Goal: Book appointment/travel/reservation

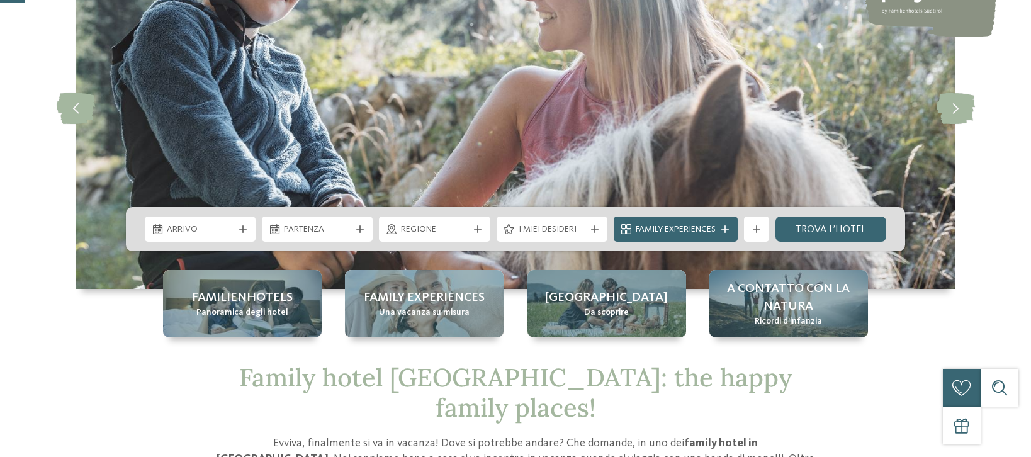
scroll to position [148, 0]
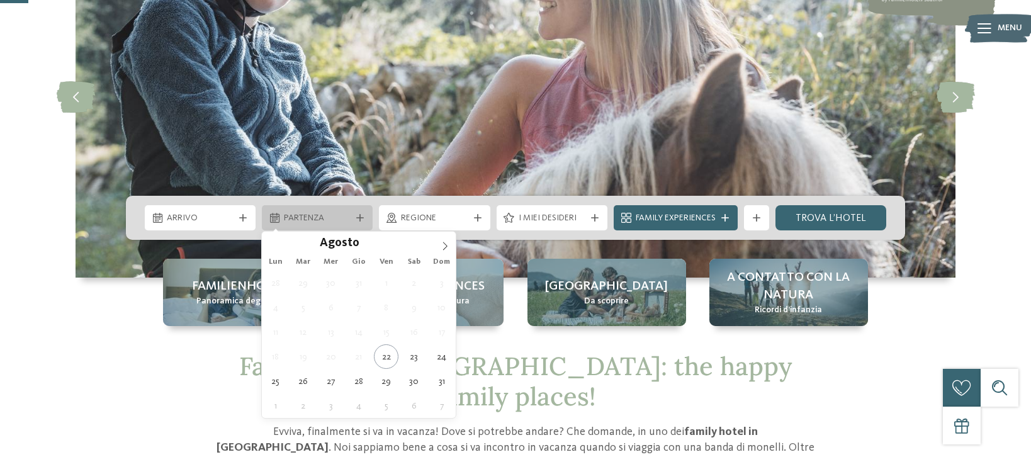
click at [339, 220] on span "Partenza" at bounding box center [317, 218] width 67 height 13
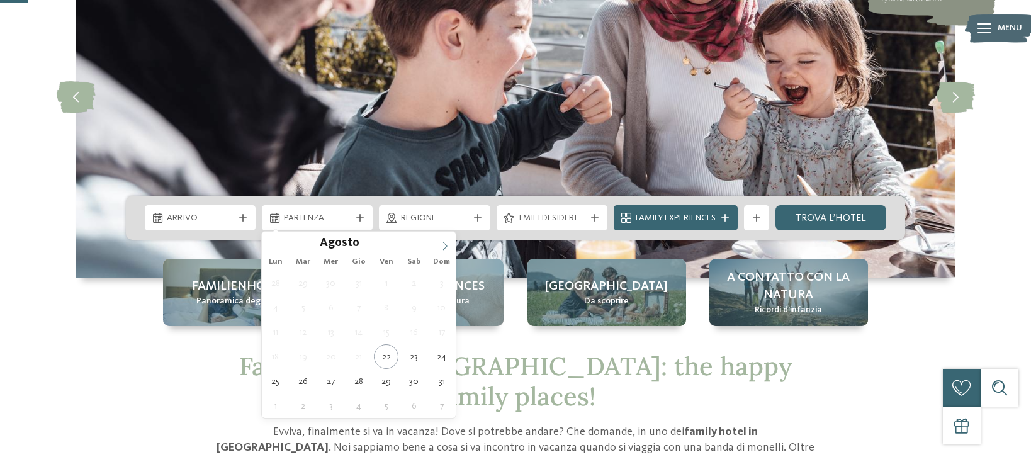
click at [442, 247] on icon at bounding box center [445, 246] width 9 height 9
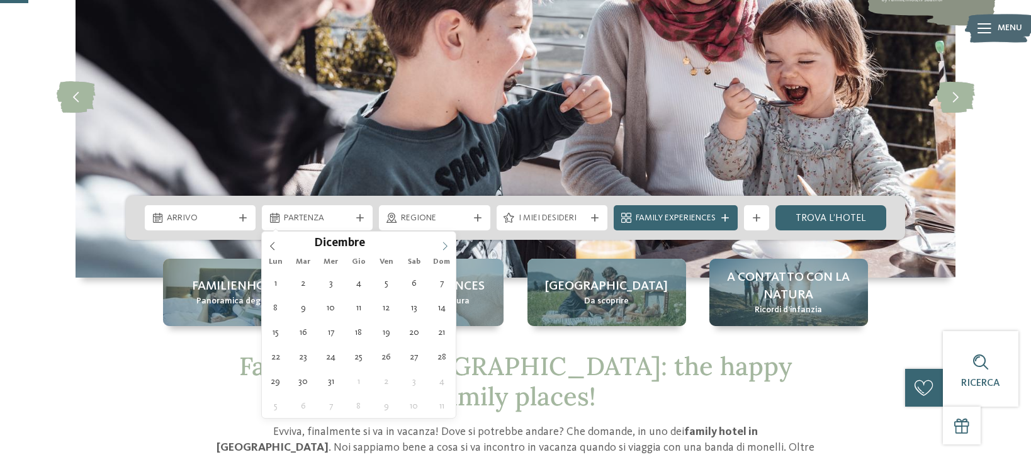
click at [442, 247] on icon at bounding box center [445, 246] width 9 height 9
type div "[DATE]"
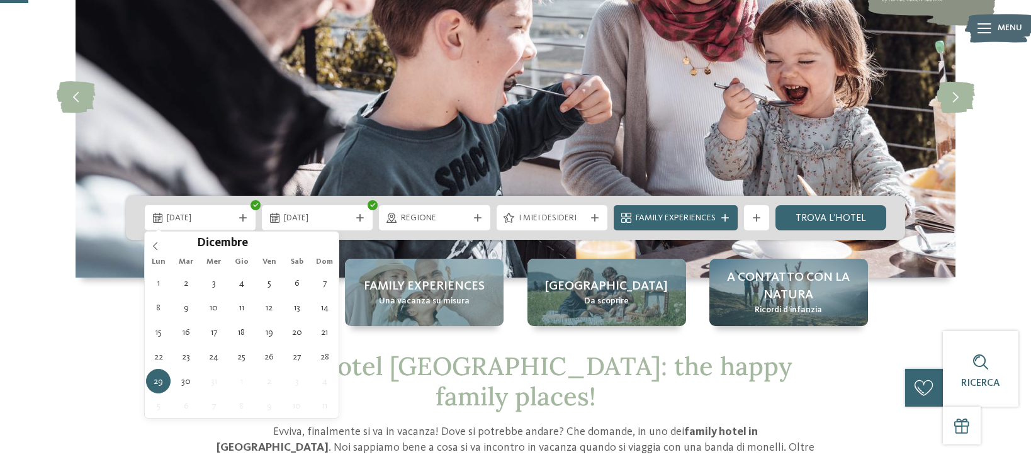
scroll to position [145, 0]
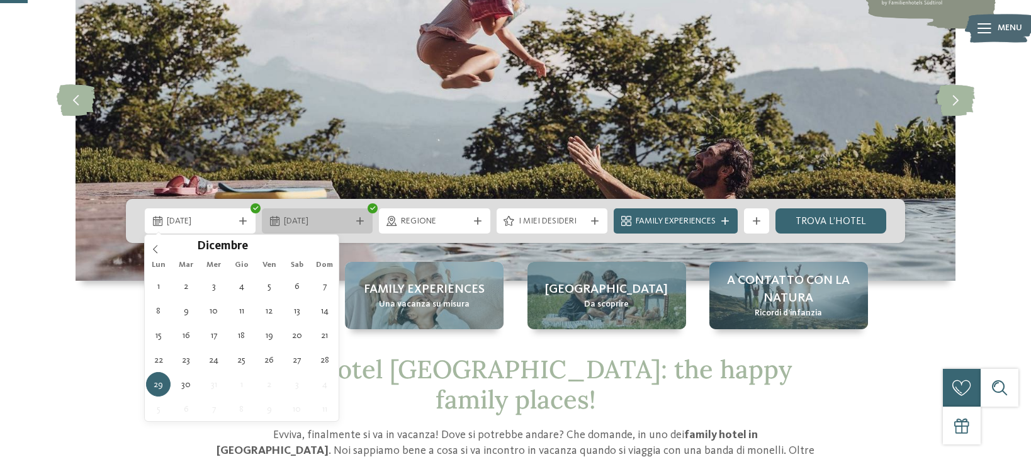
click at [357, 223] on icon at bounding box center [360, 221] width 8 height 8
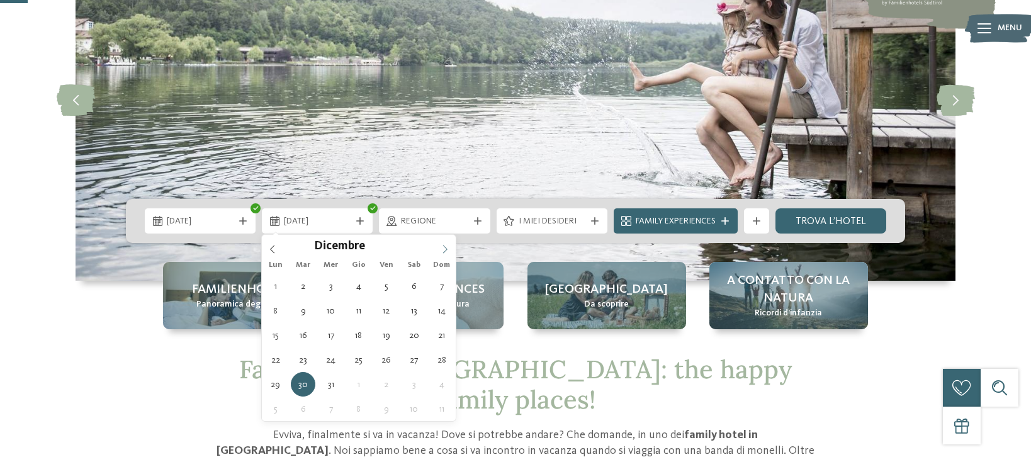
type input "****"
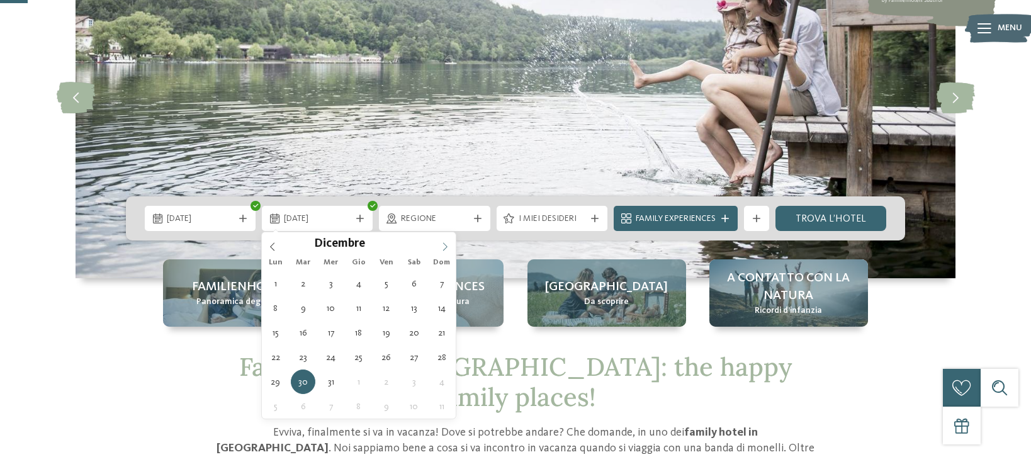
click at [450, 250] on span at bounding box center [444, 242] width 21 height 21
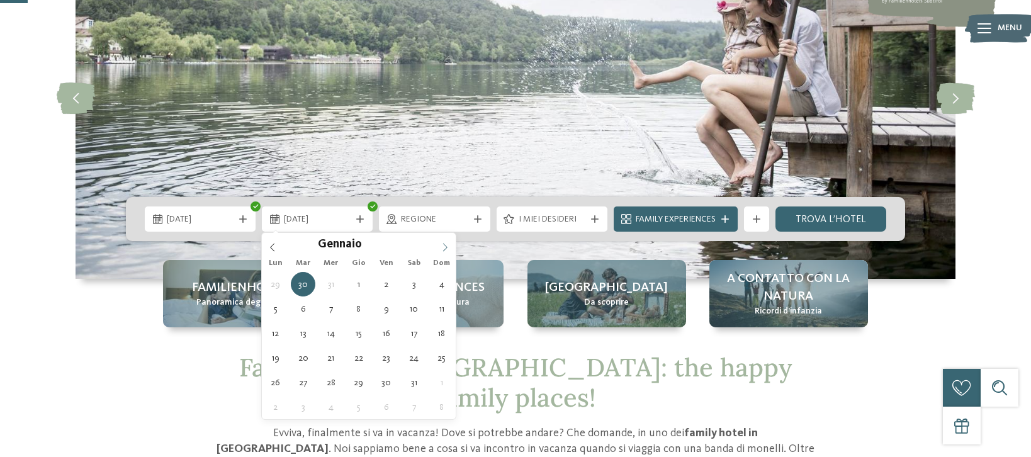
scroll to position [145, 0]
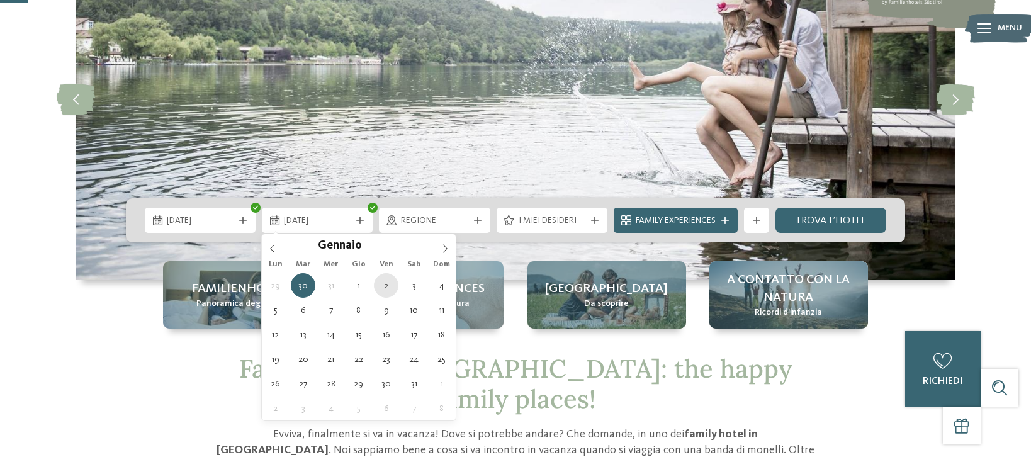
type div "[DATE]"
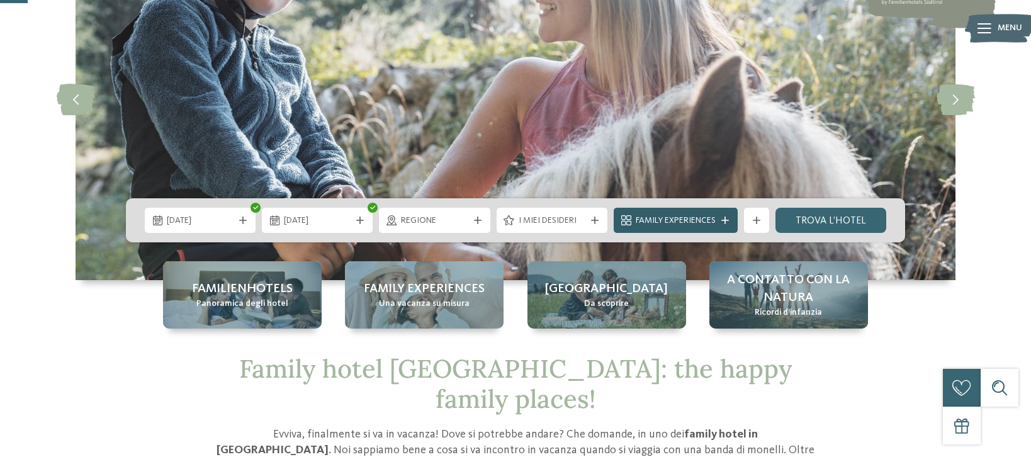
click at [658, 222] on span "Family Experiences" at bounding box center [676, 221] width 80 height 13
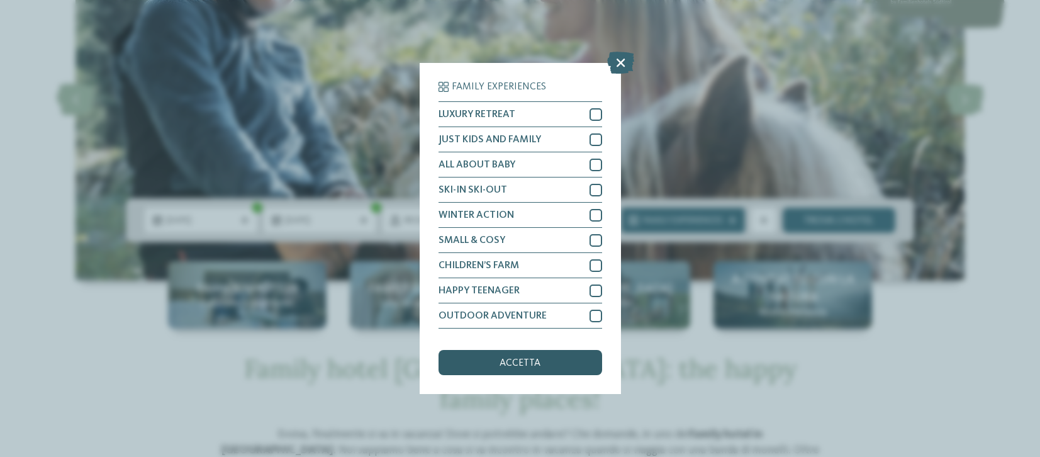
click at [532, 362] on span "accetta" at bounding box center [520, 363] width 41 height 10
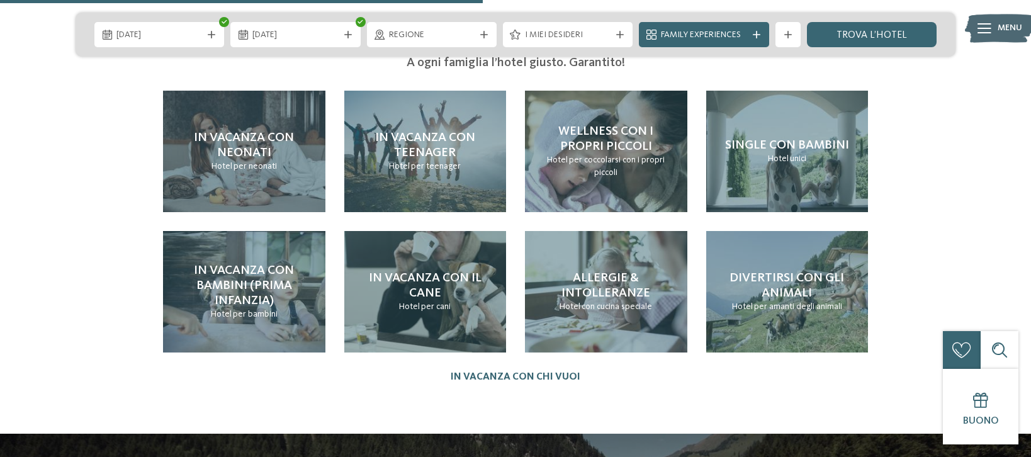
scroll to position [2734, 0]
